Goal: Browse casually: Explore the website without a specific task or goal

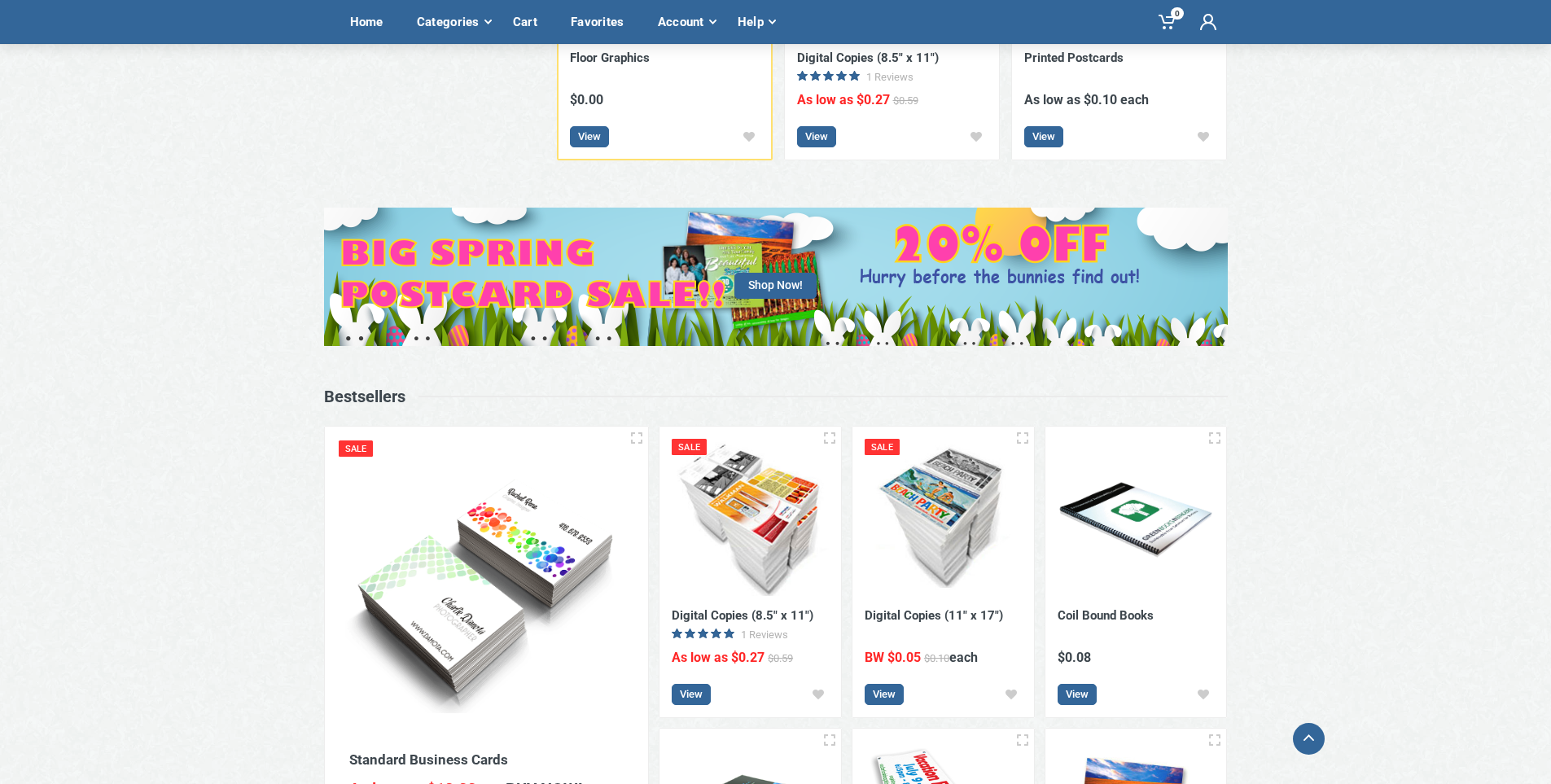
scroll to position [651, 0]
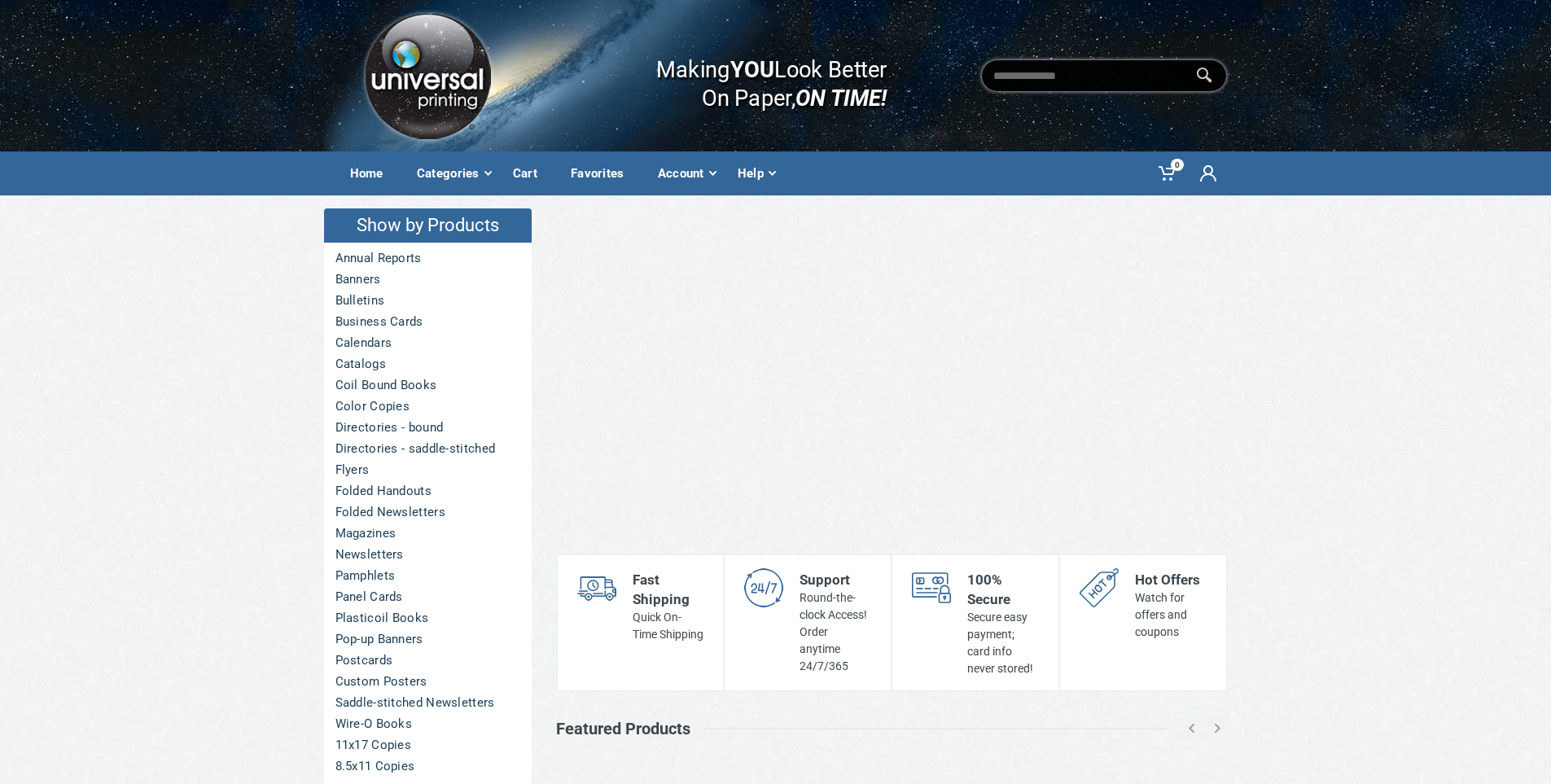
scroll to position [651, 0]
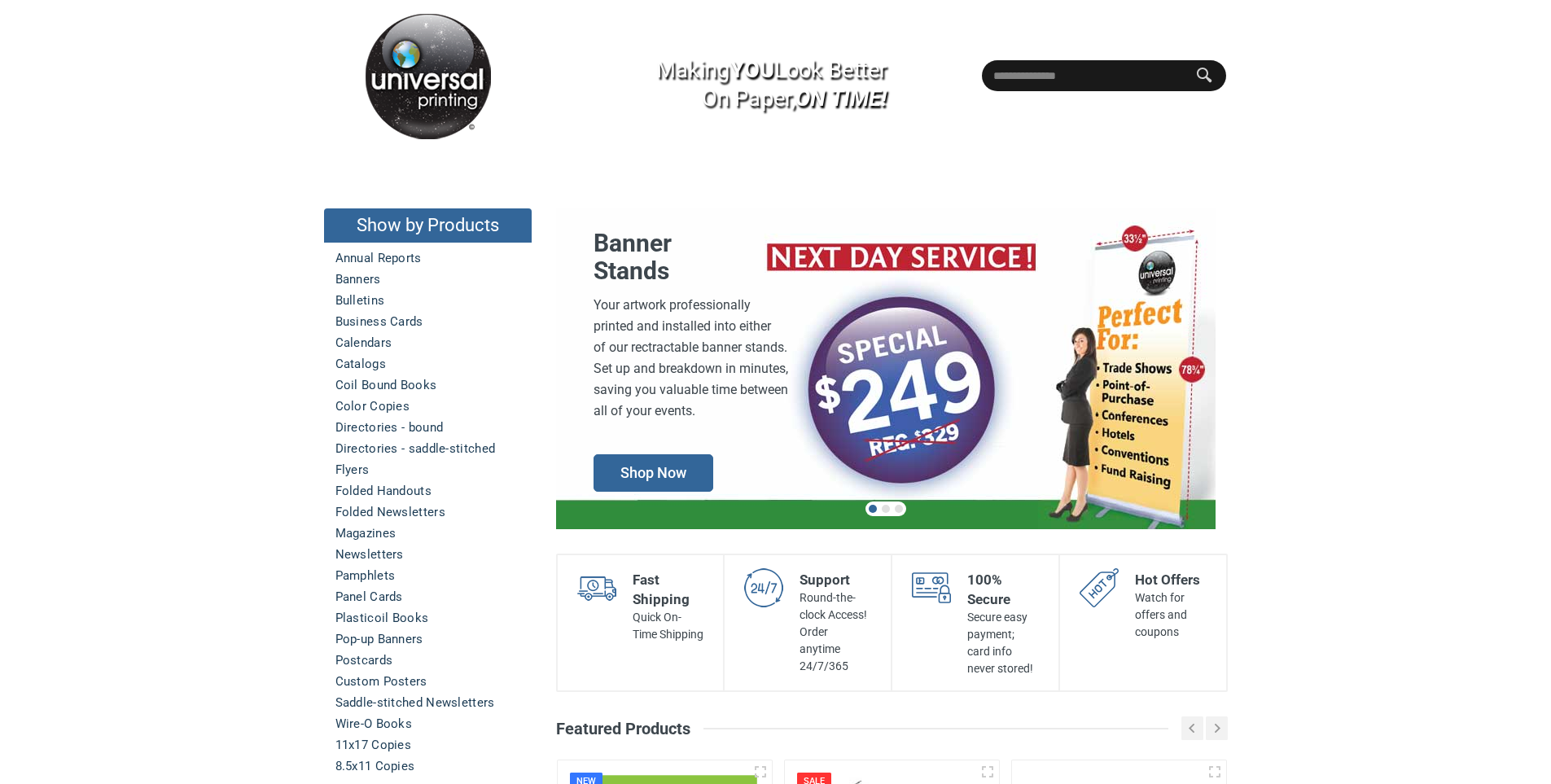
scroll to position [651, 0]
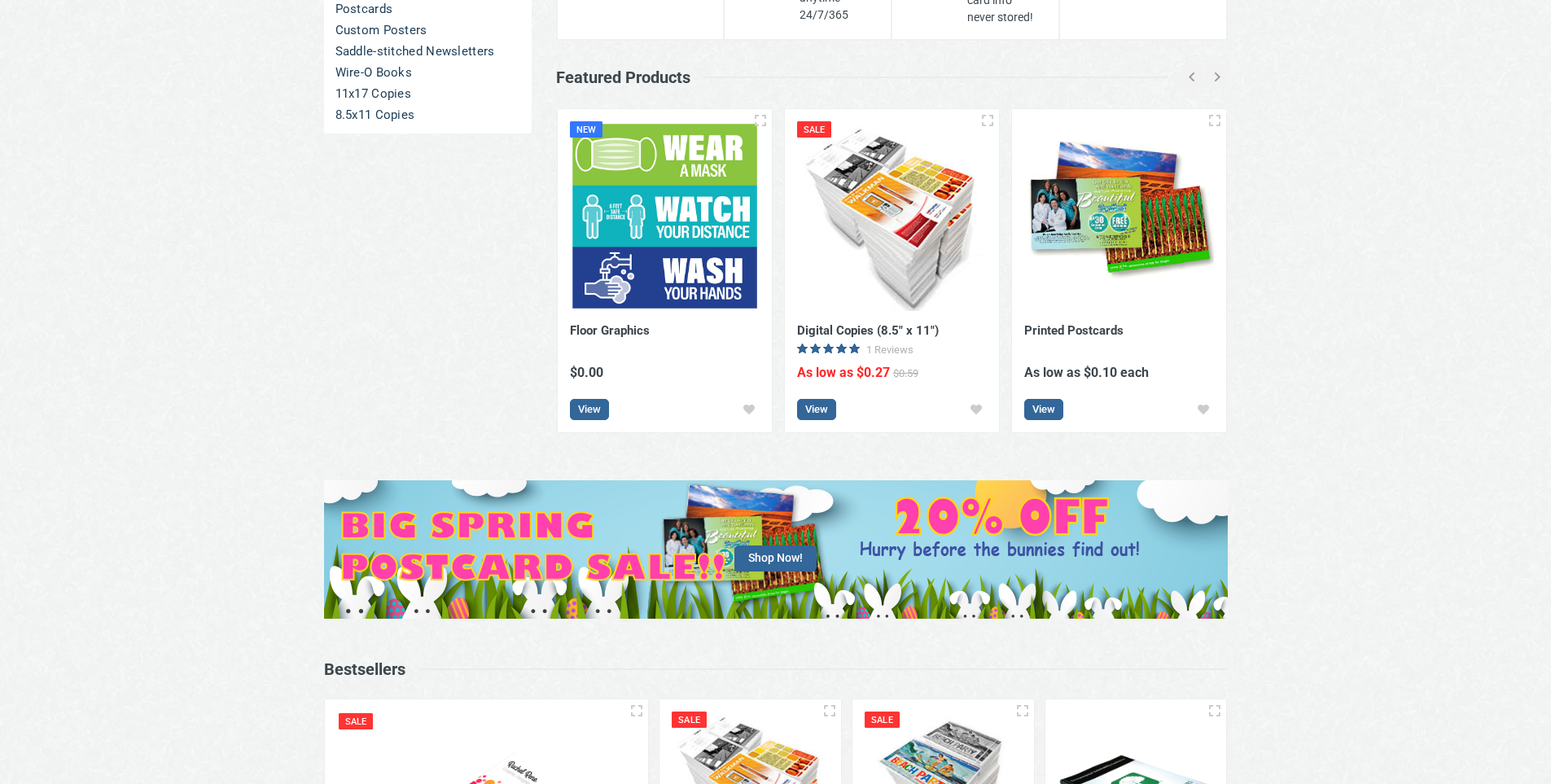
click at [2, 480] on div "Shop Now!" at bounding box center [776, 550] width 1551 height 139
click at [418, 296] on div "Show by Products Annual Reports Banners Bulletins Business Cards Calendars Cata…" at bounding box center [428, 9] width 232 height 929
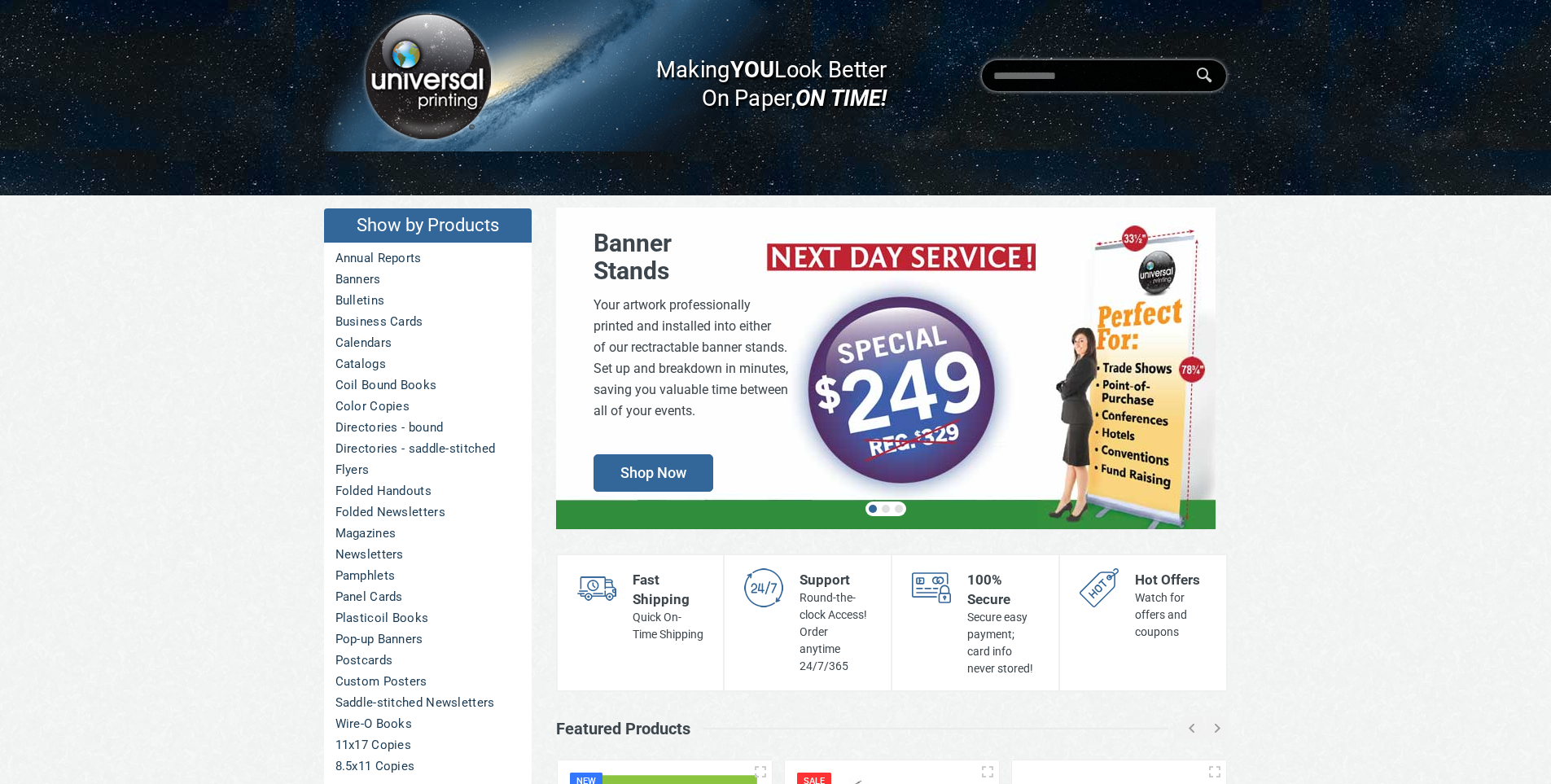
scroll to position [651, 0]
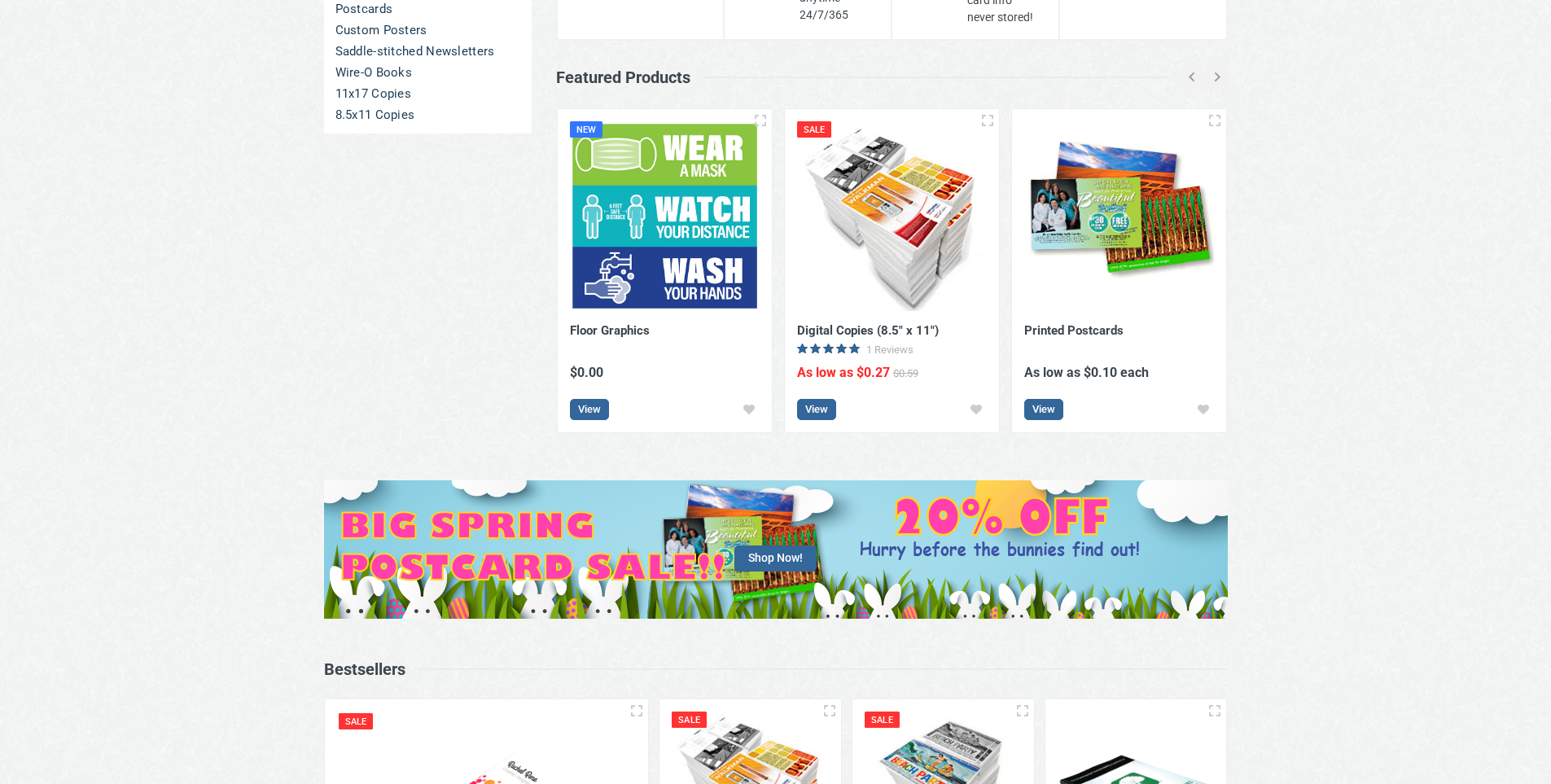
click at [636, 481] on link "Shop Now!" at bounding box center [776, 550] width 903 height 139
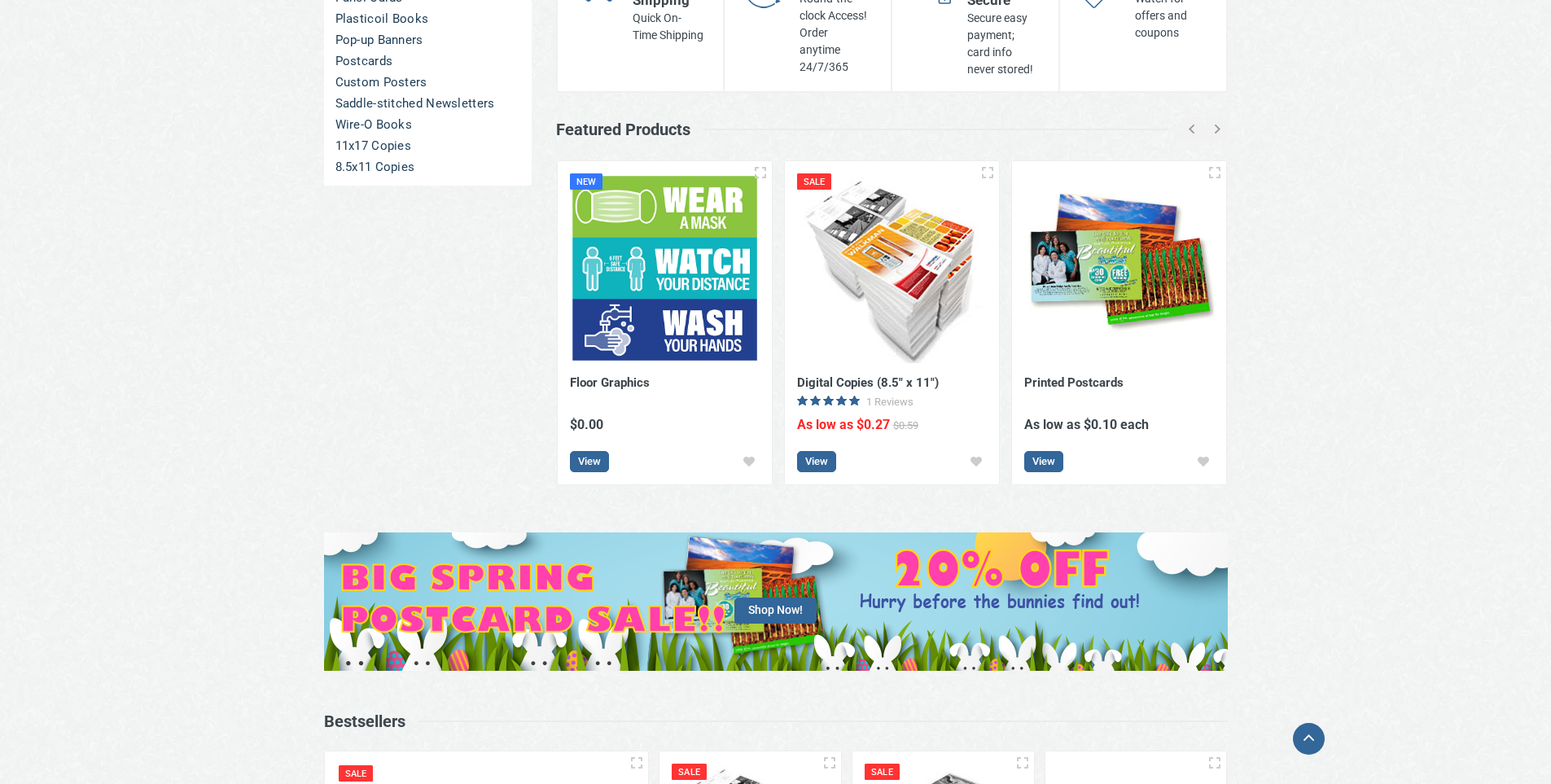
scroll to position [651, 0]
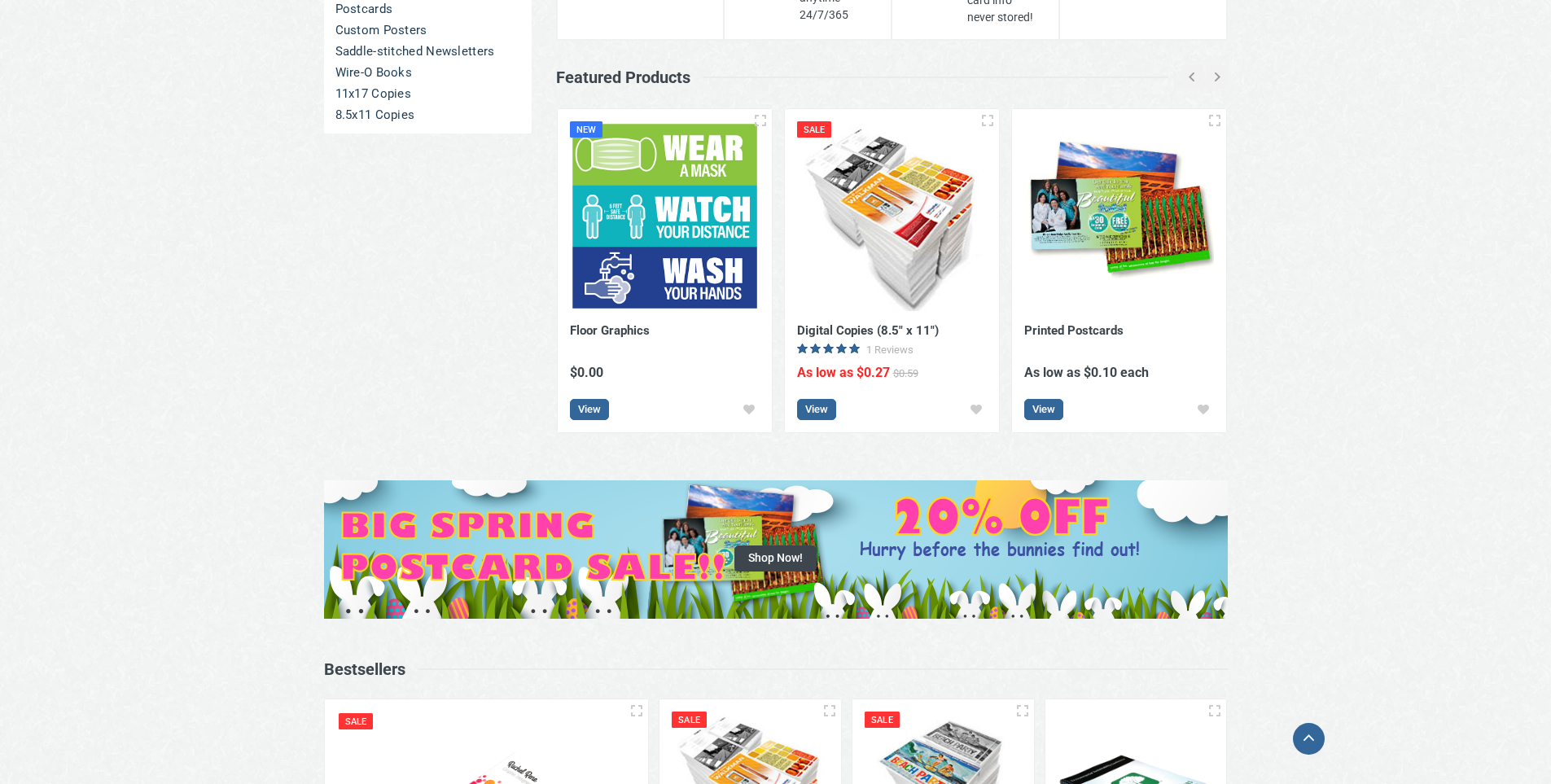
click at [762, 545] on span "Shop Now!" at bounding box center [776, 557] width 82 height 26
click at [698, 529] on div "Shop Now!" at bounding box center [776, 550] width 903 height 42
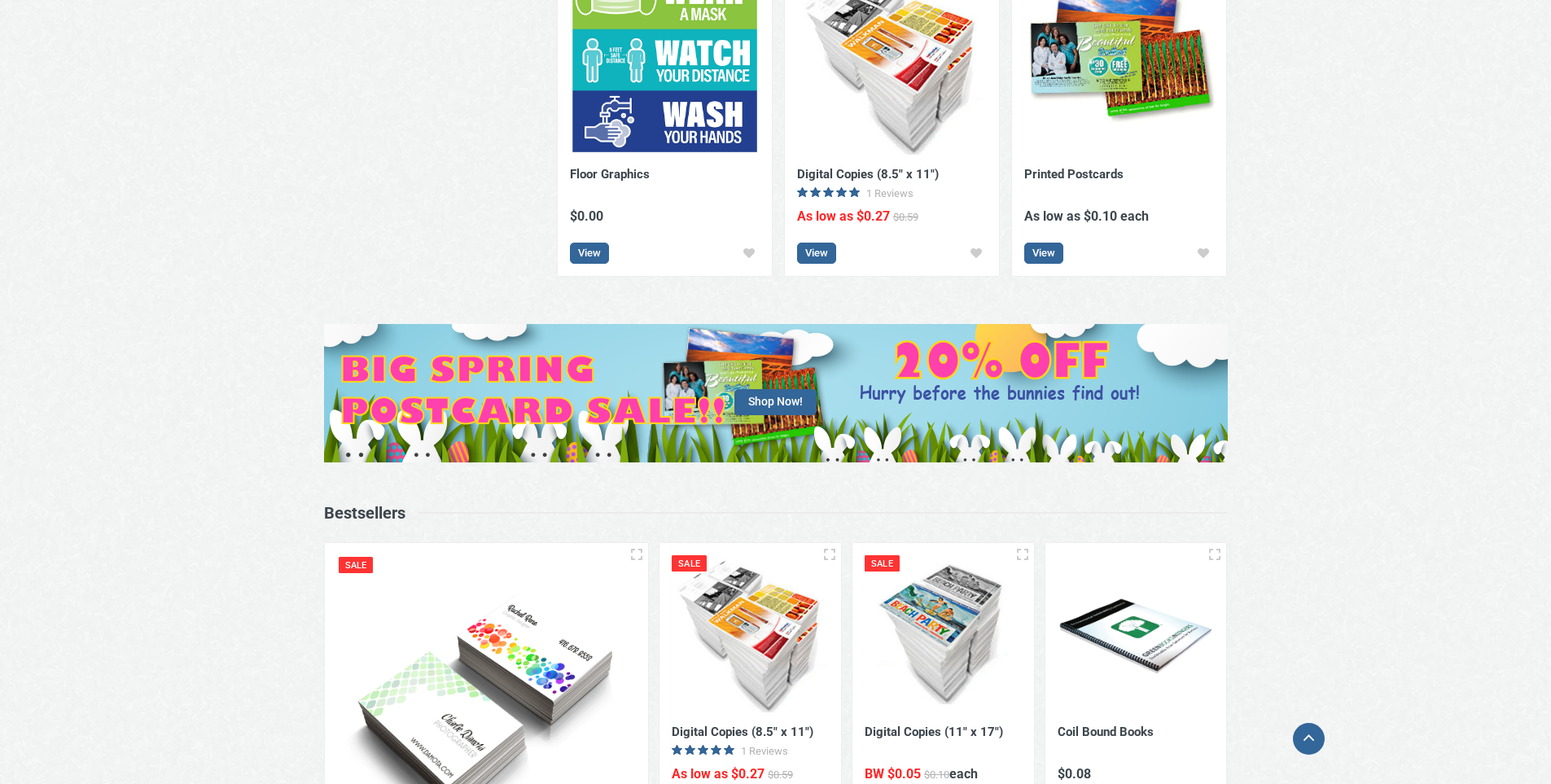
scroll to position [814, 0]
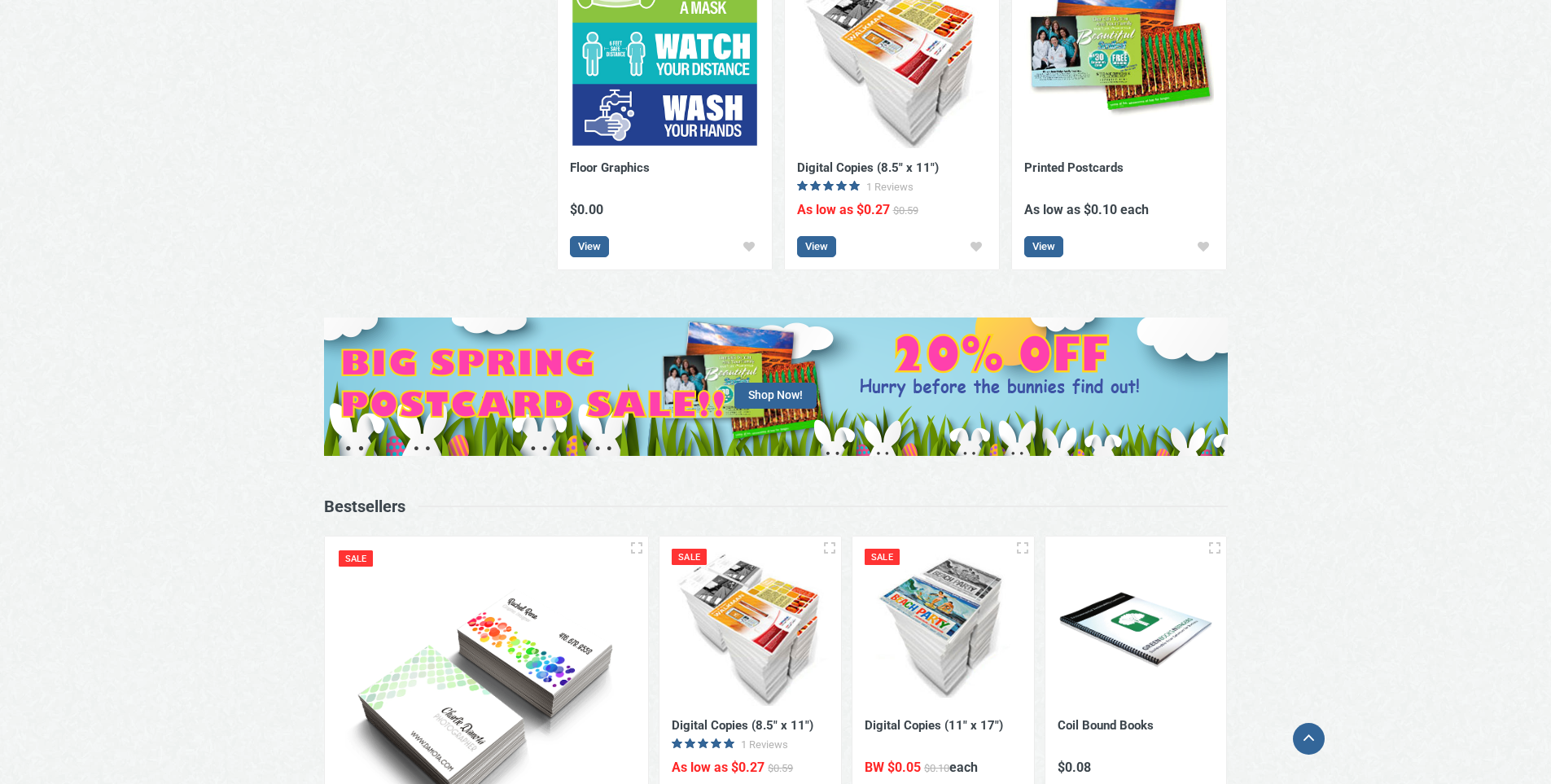
click at [973, 405] on div at bounding box center [776, 387] width 903 height 139
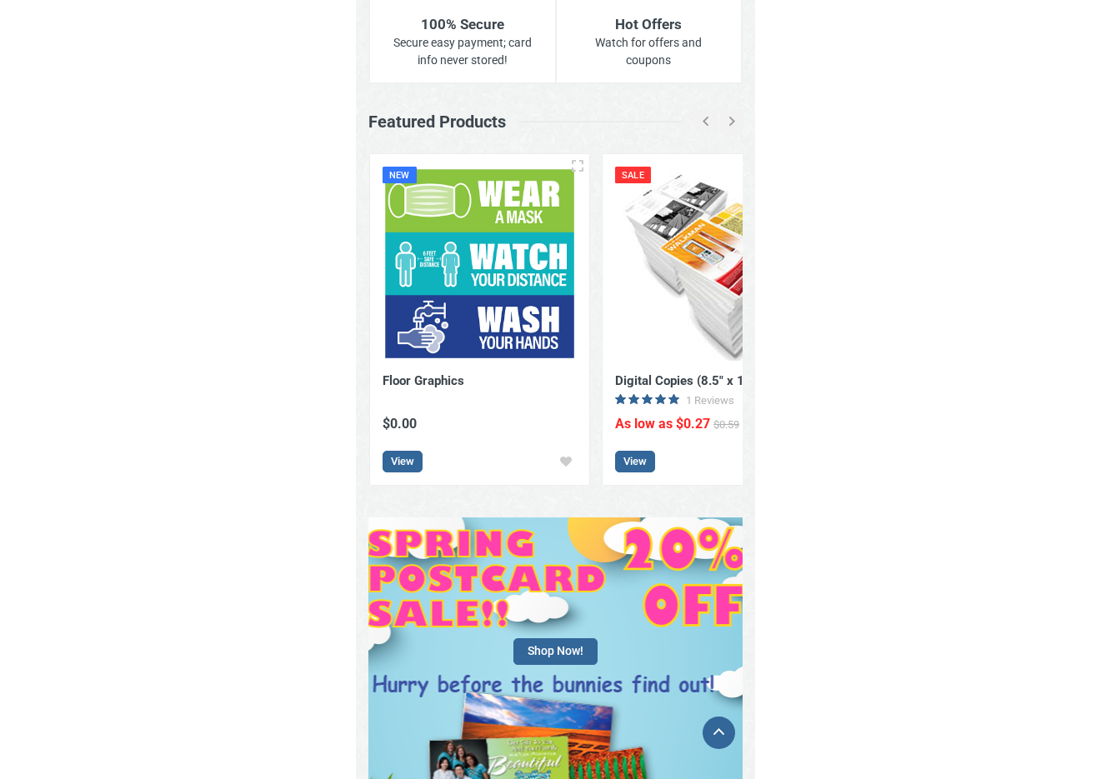
scroll to position [737, 0]
